Goal: Navigation & Orientation: Find specific page/section

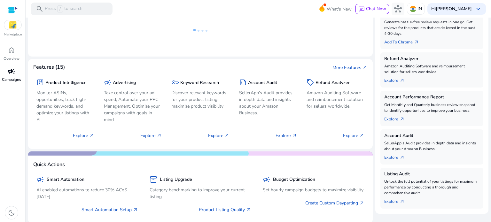
scroll to position [128, 0]
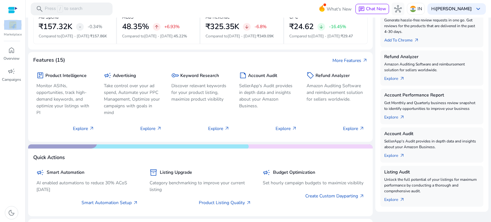
drag, startPoint x: 15, startPoint y: 18, endPoint x: 15, endPoint y: 26, distance: 8.0
click at [15, 26] on div "Marketplace" at bounding box center [12, 18] width 25 height 37
click at [15, 26] on img at bounding box center [12, 25] width 17 height 10
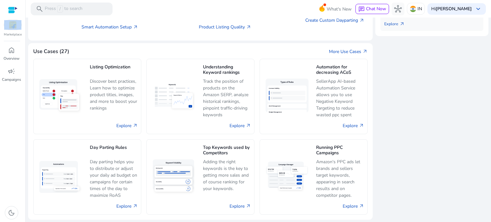
scroll to position [0, 0]
click at [14, 49] on span "home" at bounding box center [12, 50] width 8 height 8
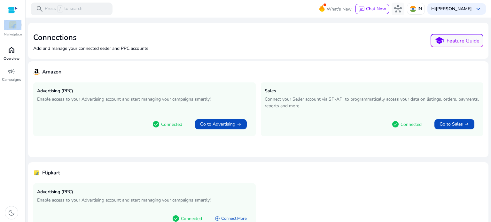
click at [14, 49] on span "home" at bounding box center [12, 50] width 8 height 8
click at [449, 124] on span "Go to Sales" at bounding box center [451, 124] width 23 height 6
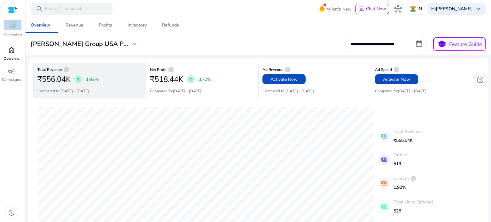
click at [15, 59] on p "Overview" at bounding box center [12, 59] width 16 height 6
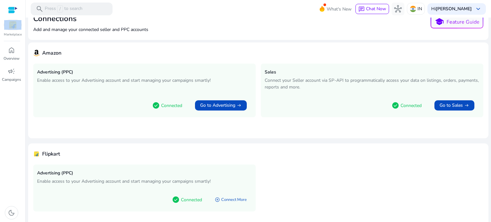
scroll to position [36, 0]
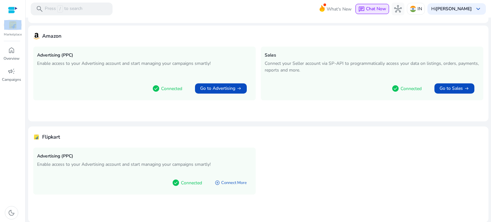
click at [372, 12] on button "chat Chat Now" at bounding box center [373, 9] width 34 height 10
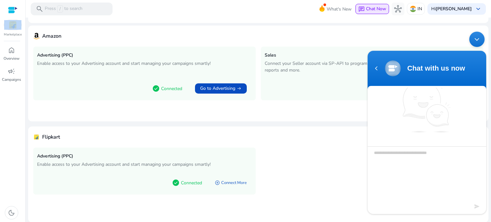
scroll to position [0, 0]
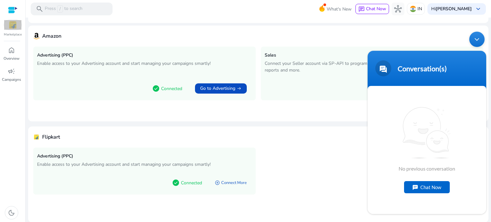
click at [477, 40] on div "Minimize live chat window" at bounding box center [477, 39] width 15 height 15
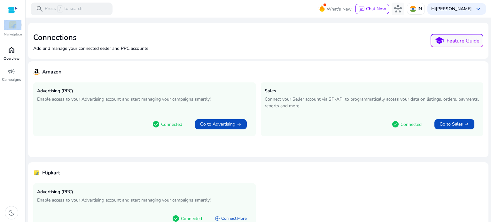
click at [12, 48] on span "home" at bounding box center [12, 50] width 8 height 8
